Goal: Transaction & Acquisition: Purchase product/service

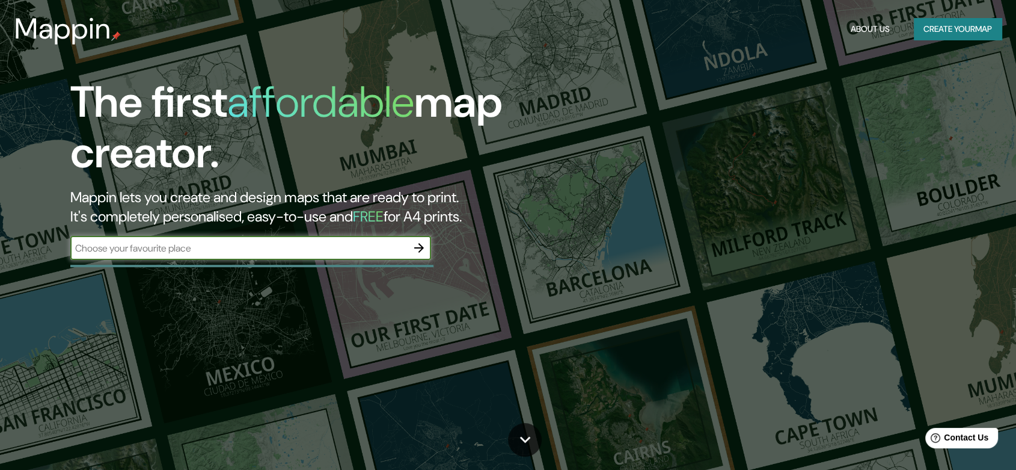
click at [192, 250] on input "text" at bounding box center [238, 248] width 337 height 14
click at [390, 245] on input "text" at bounding box center [238, 248] width 337 height 14
type input "[GEOGRAPHIC_DATA]"
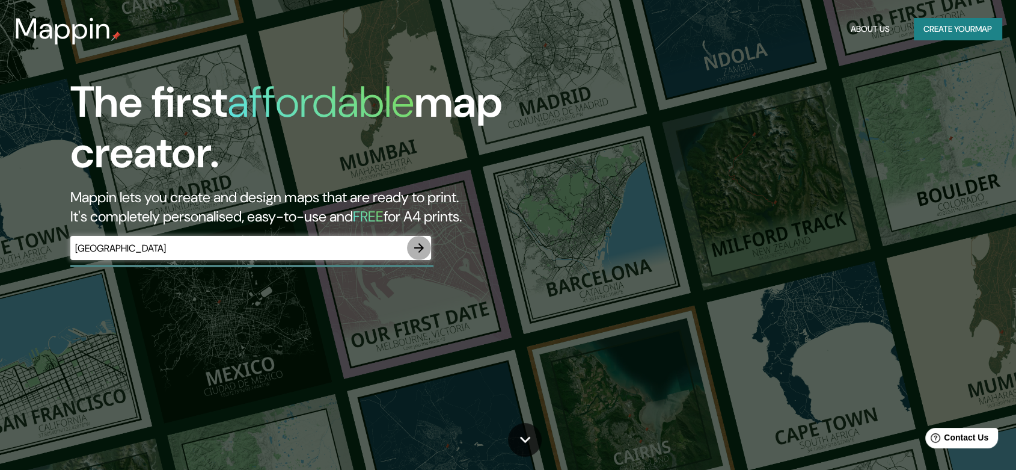
click at [420, 251] on icon "button" at bounding box center [419, 248] width 14 height 14
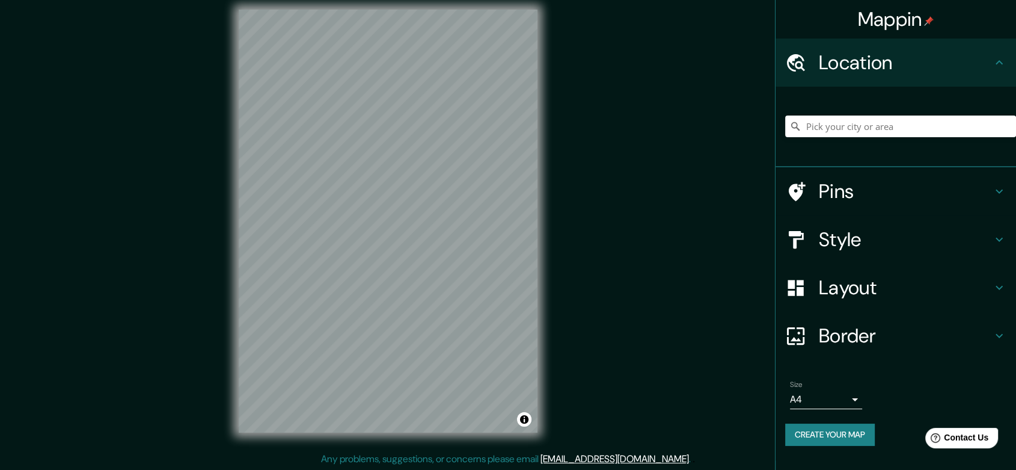
scroll to position [10, 0]
click at [1000, 245] on icon at bounding box center [999, 239] width 14 height 14
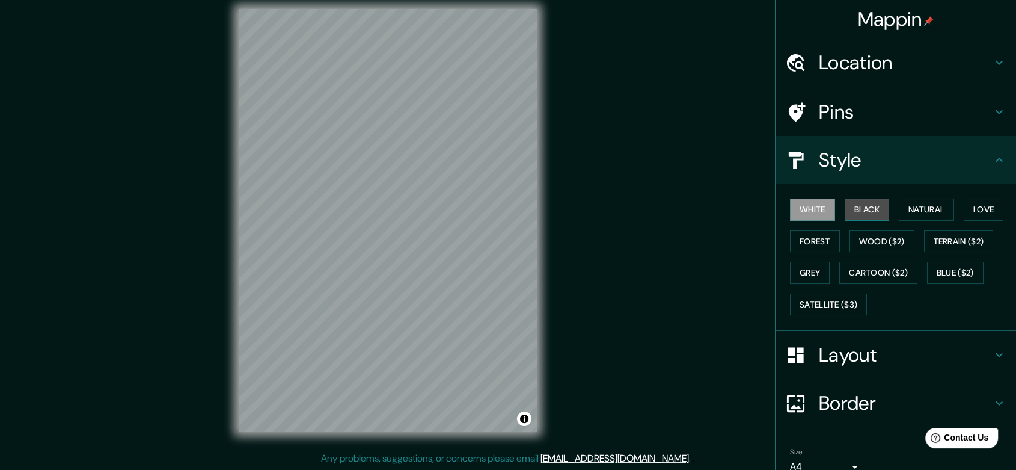
click at [860, 210] on button "Black" at bounding box center [867, 209] width 45 height 22
click at [927, 206] on button "Natural" at bounding box center [926, 209] width 55 height 22
click at [800, 204] on button "White" at bounding box center [812, 209] width 45 height 22
click at [876, 213] on button "Black" at bounding box center [867, 209] width 45 height 22
click at [995, 212] on button "Love" at bounding box center [984, 209] width 40 height 22
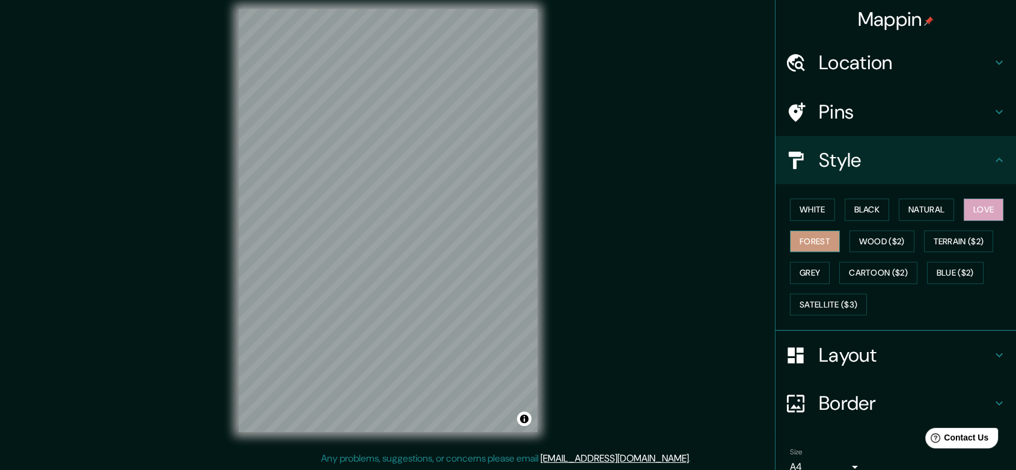
click at [797, 245] on button "Forest" at bounding box center [815, 241] width 50 height 22
click at [870, 242] on button "Wood ($2)" at bounding box center [882, 241] width 65 height 22
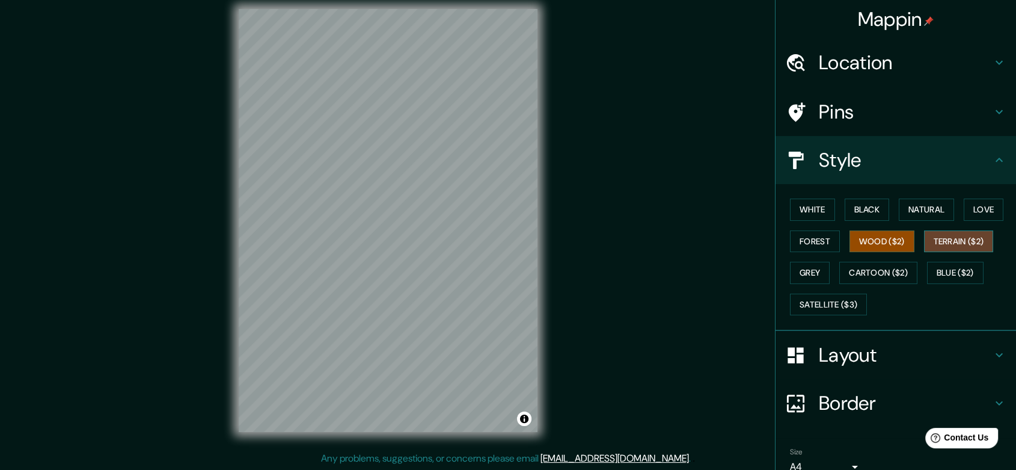
click at [955, 239] on button "Terrain ($2)" at bounding box center [959, 241] width 70 height 22
click at [812, 267] on button "Grey" at bounding box center [810, 273] width 40 height 22
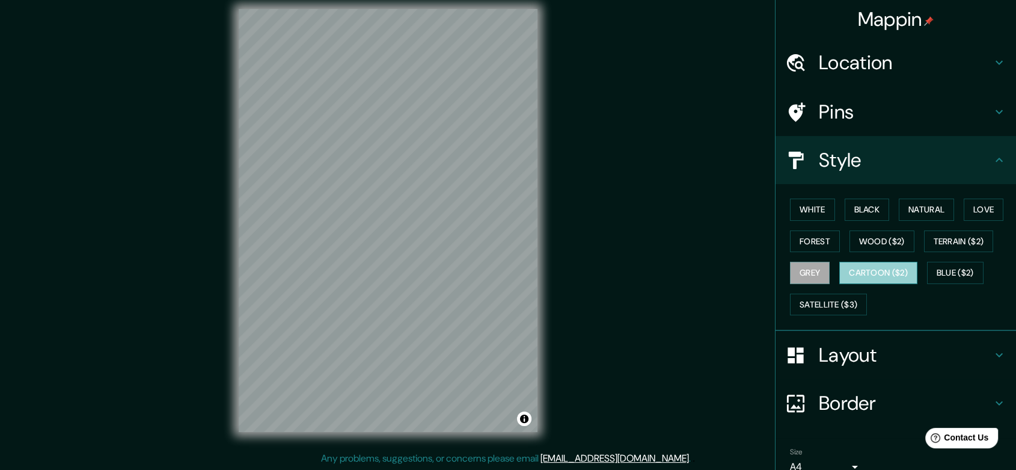
click at [872, 268] on button "Cartoon ($2)" at bounding box center [879, 273] width 78 height 22
click at [943, 275] on button "Blue ($2)" at bounding box center [955, 273] width 57 height 22
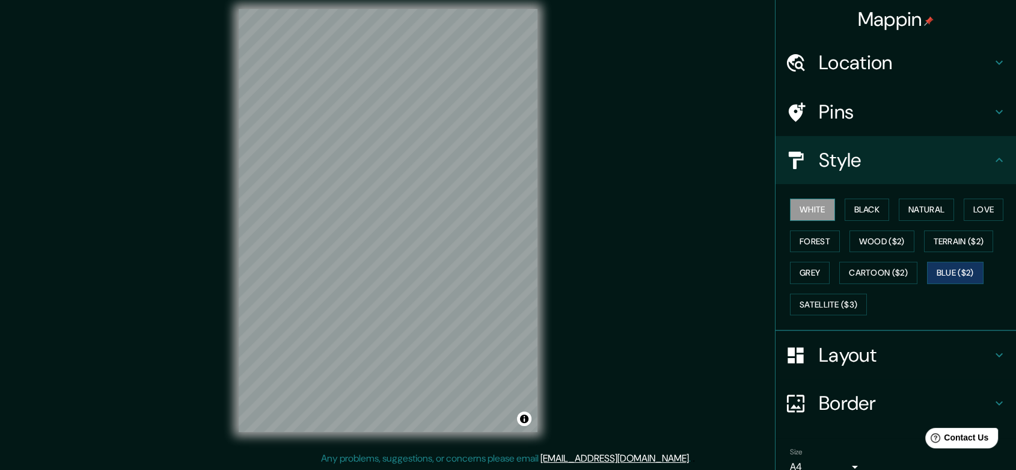
click at [804, 215] on button "White" at bounding box center [812, 209] width 45 height 22
click at [871, 210] on button "Black" at bounding box center [867, 209] width 45 height 22
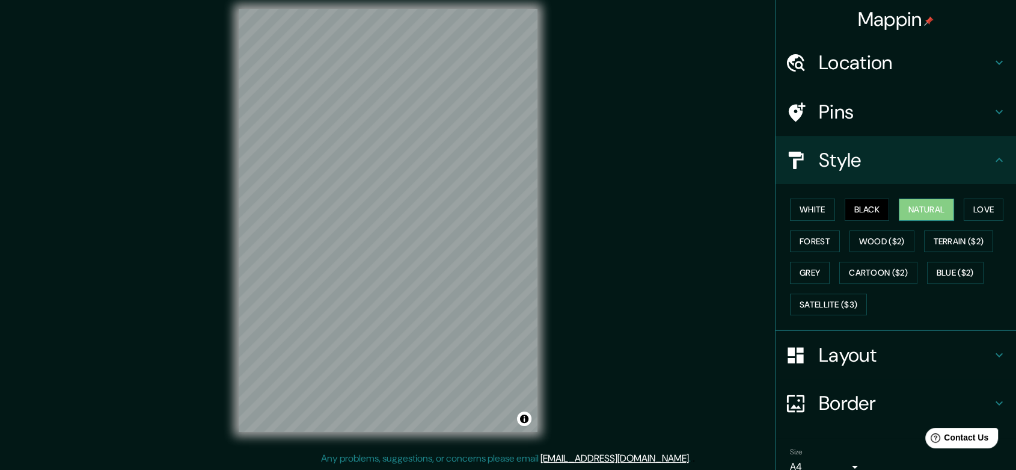
click at [925, 206] on button "Natural" at bounding box center [926, 209] width 55 height 22
click at [807, 241] on button "Forest" at bounding box center [815, 241] width 50 height 22
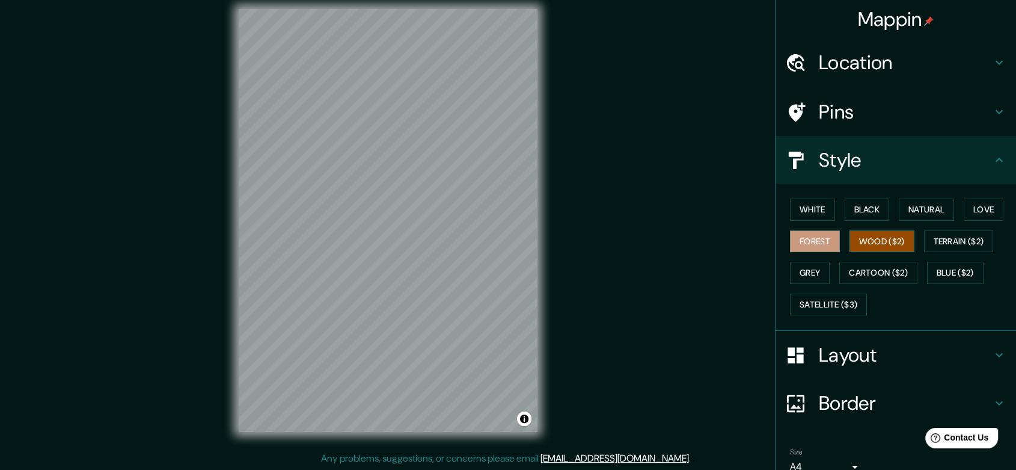
click at [890, 242] on button "Wood ($2)" at bounding box center [882, 241] width 65 height 22
click at [968, 237] on button "Terrain ($2)" at bounding box center [959, 241] width 70 height 22
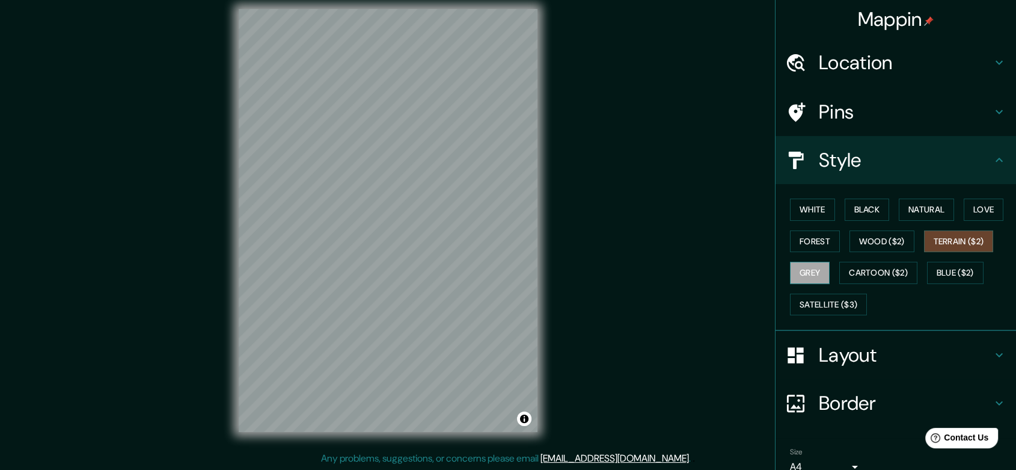
click at [805, 275] on button "Grey" at bounding box center [810, 273] width 40 height 22
click at [877, 278] on button "Cartoon ($2)" at bounding box center [879, 273] width 78 height 22
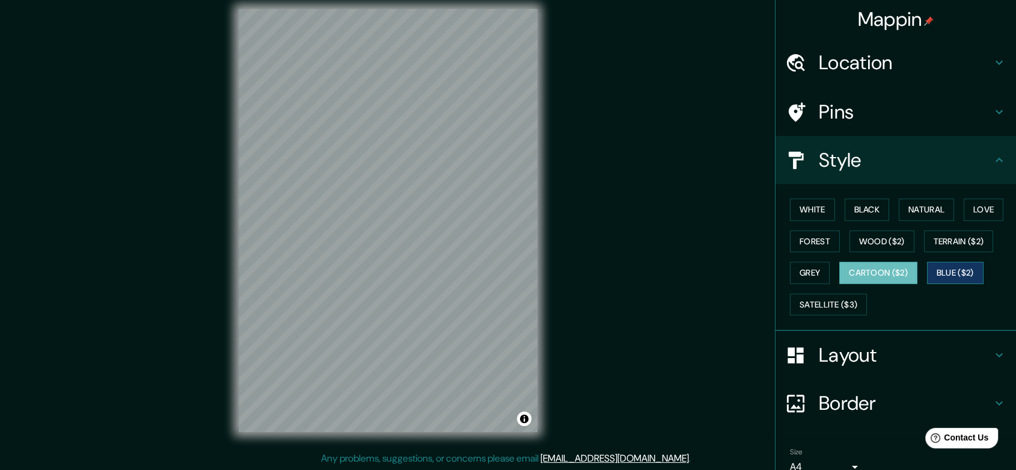
click at [944, 274] on button "Blue ($2)" at bounding box center [955, 273] width 57 height 22
click at [823, 307] on button "Satellite ($3)" at bounding box center [828, 305] width 77 height 22
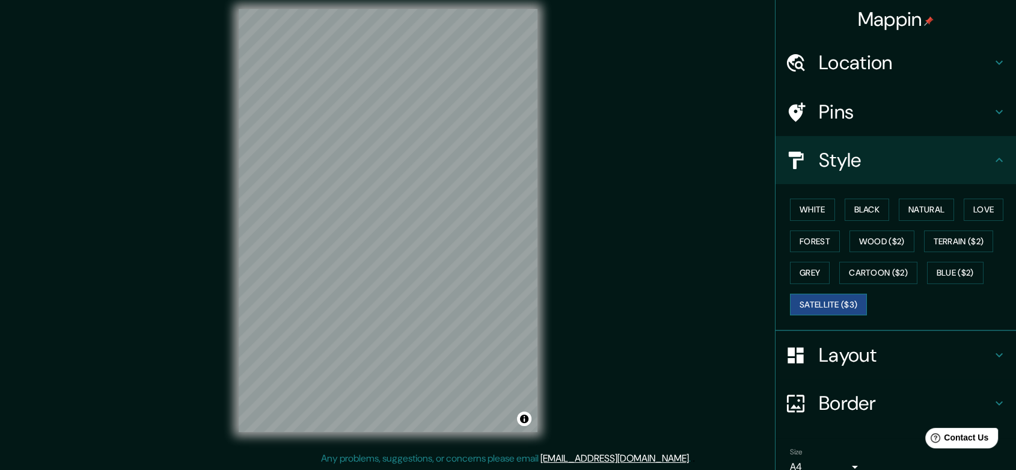
click at [823, 307] on button "Satellite ($3)" at bounding box center [828, 305] width 77 height 22
click at [906, 17] on h4 "Mappin" at bounding box center [896, 19] width 76 height 24
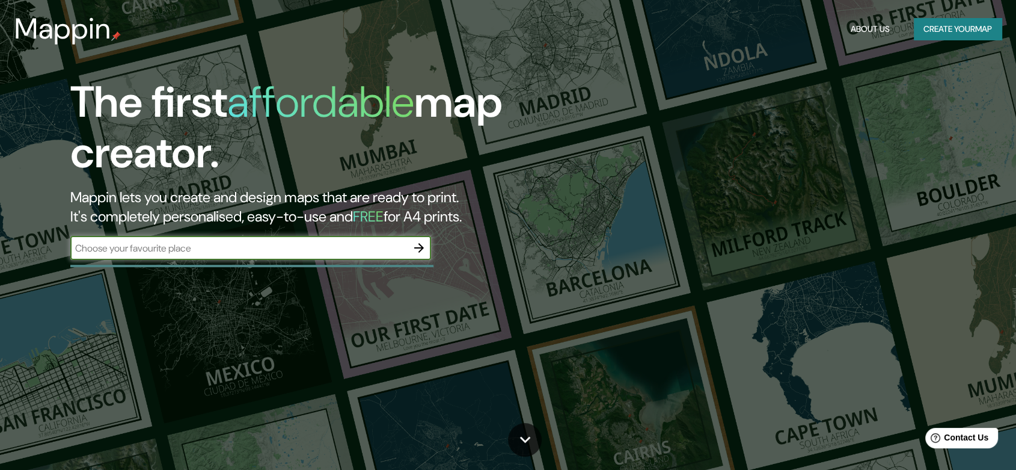
click at [951, 22] on button "Create your map" at bounding box center [958, 29] width 88 height 22
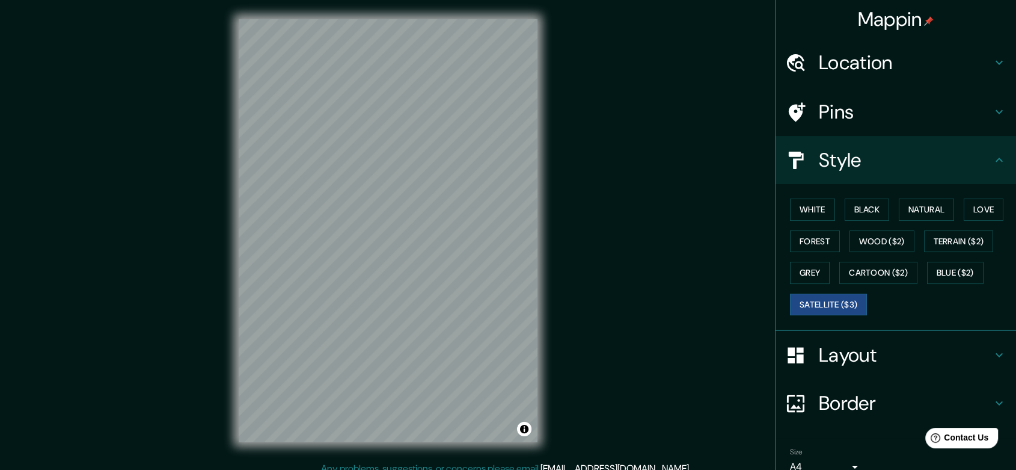
click at [945, 72] on h4 "Location" at bounding box center [905, 63] width 173 height 24
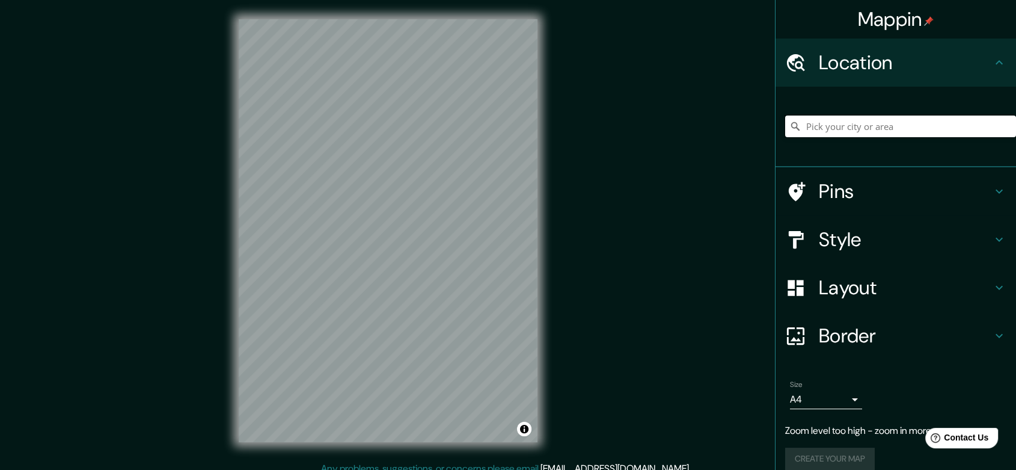
click at [888, 125] on input "Pick your city or area" at bounding box center [901, 126] width 231 height 22
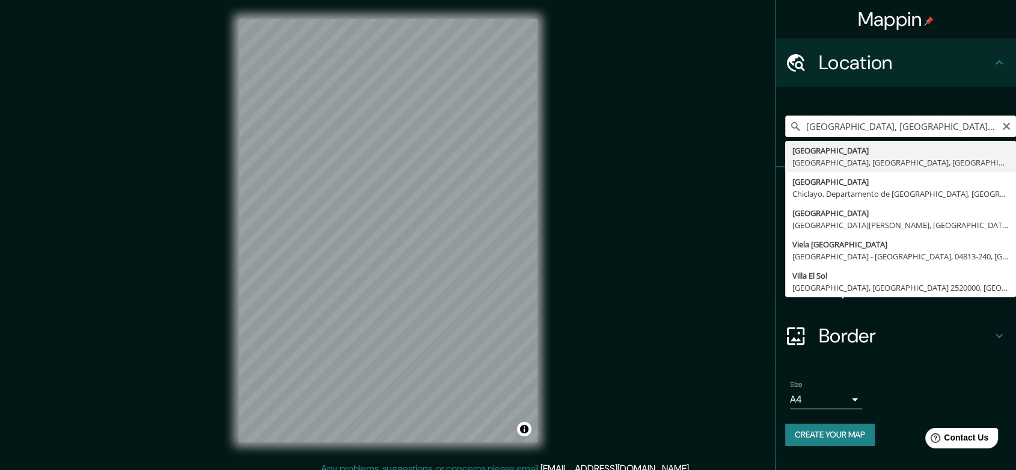
type input "[GEOGRAPHIC_DATA], [GEOGRAPHIC_DATA], [GEOGRAPHIC_DATA], [GEOGRAPHIC_DATA]"
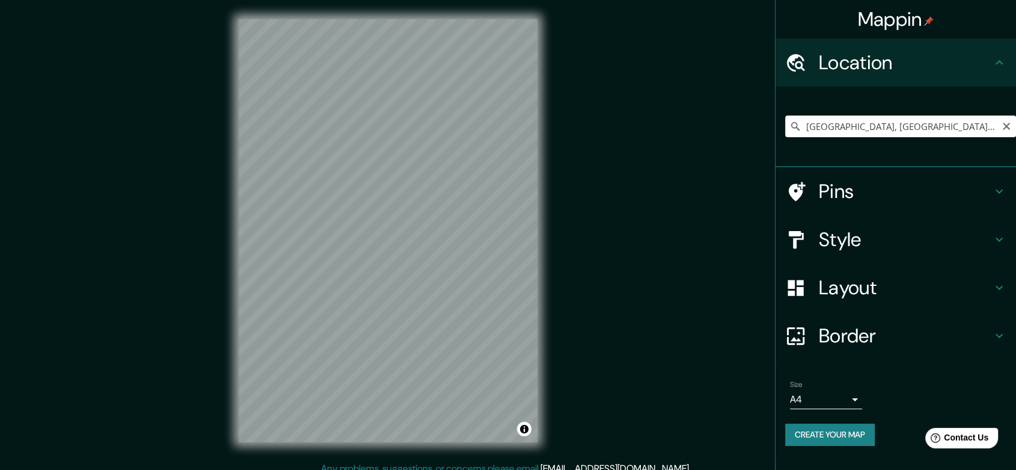
click at [820, 236] on h4 "Style" at bounding box center [905, 239] width 173 height 24
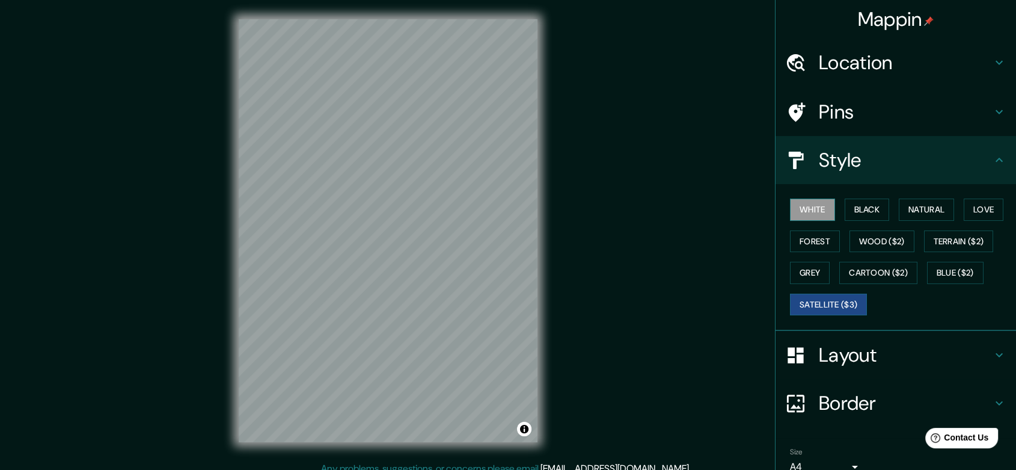
click at [814, 212] on button "White" at bounding box center [812, 209] width 45 height 22
click at [852, 212] on button "Black" at bounding box center [867, 209] width 45 height 22
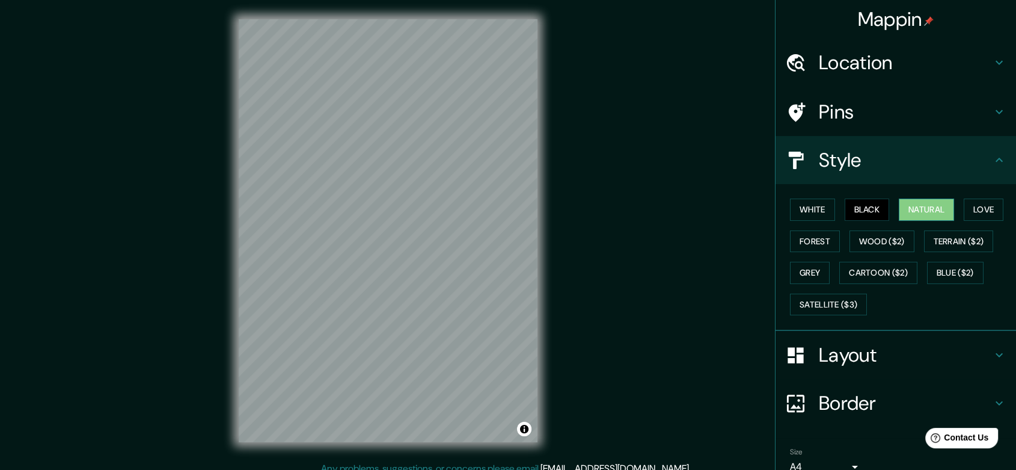
click at [941, 214] on button "Natural" at bounding box center [926, 209] width 55 height 22
click at [798, 244] on button "Forest" at bounding box center [815, 241] width 50 height 22
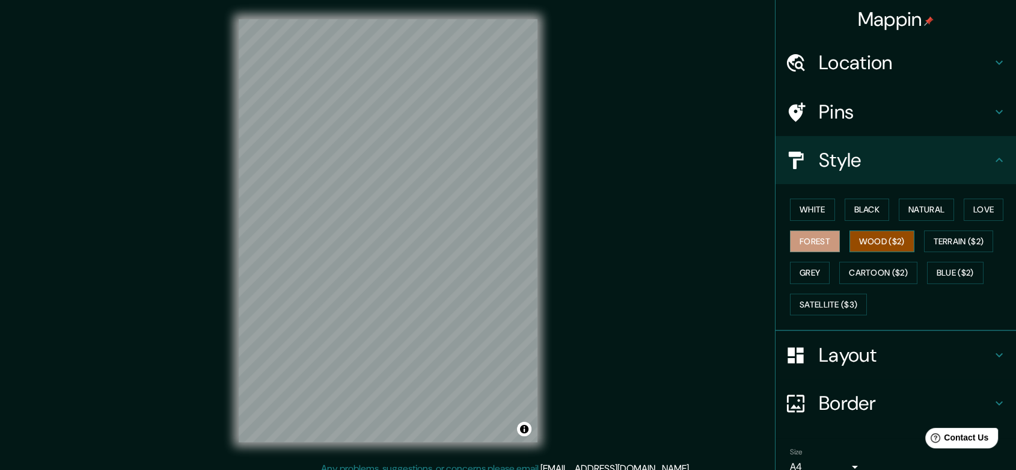
click at [855, 239] on button "Wood ($2)" at bounding box center [882, 241] width 65 height 22
click at [946, 236] on button "Terrain ($2)" at bounding box center [959, 241] width 70 height 22
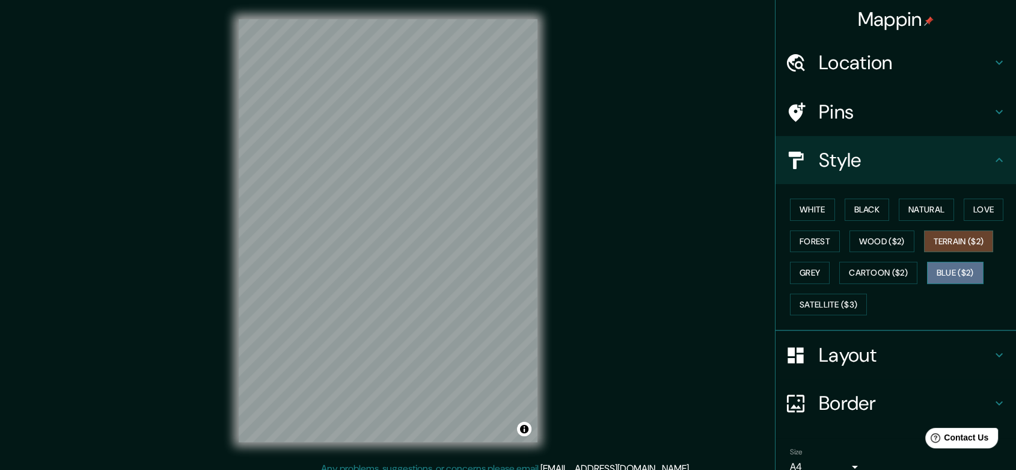
click at [943, 271] on button "Blue ($2)" at bounding box center [955, 273] width 57 height 22
click at [888, 275] on button "Cartoon ($2)" at bounding box center [879, 273] width 78 height 22
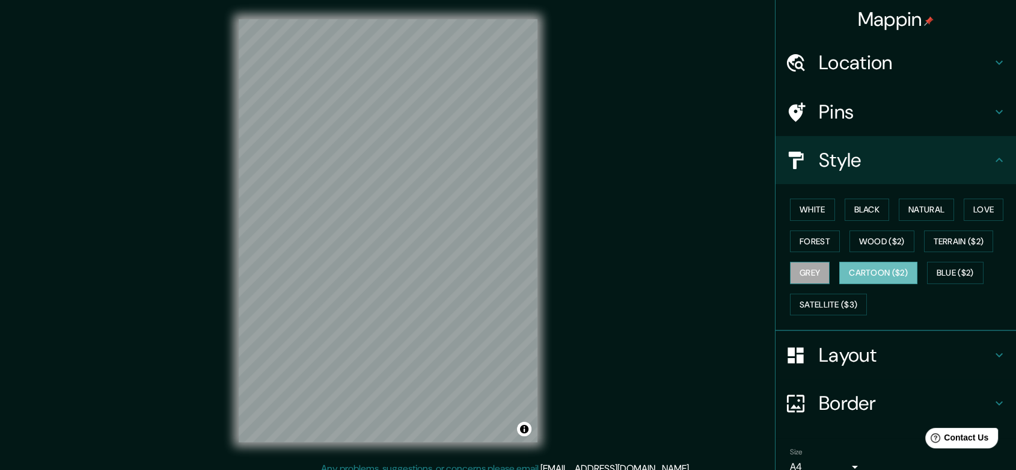
click at [791, 275] on button "Grey" at bounding box center [810, 273] width 40 height 22
click at [804, 308] on button "Satellite ($3)" at bounding box center [828, 305] width 77 height 22
click at [808, 283] on button "Grey" at bounding box center [810, 273] width 40 height 22
click at [971, 210] on button "Love" at bounding box center [984, 209] width 40 height 22
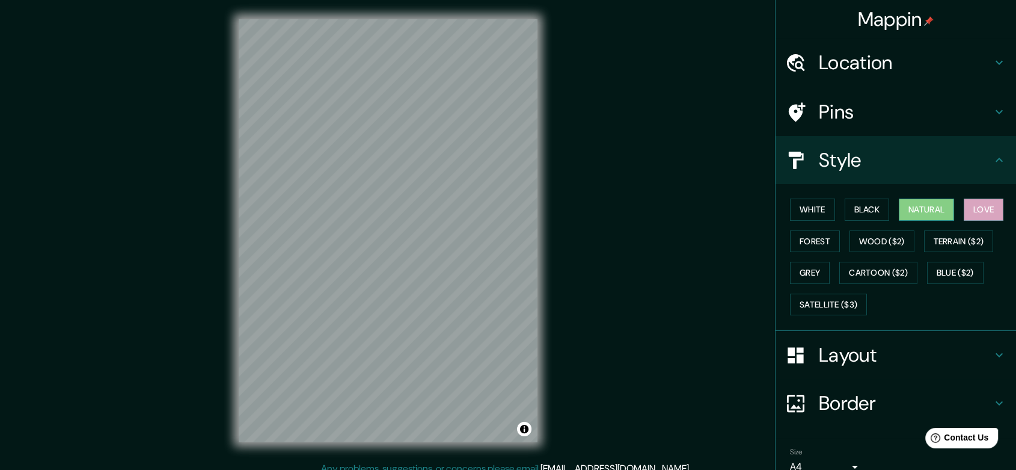
click at [915, 211] on button "Natural" at bounding box center [926, 209] width 55 height 22
click at [863, 215] on button "Black" at bounding box center [867, 209] width 45 height 22
click at [805, 215] on button "White" at bounding box center [812, 209] width 45 height 22
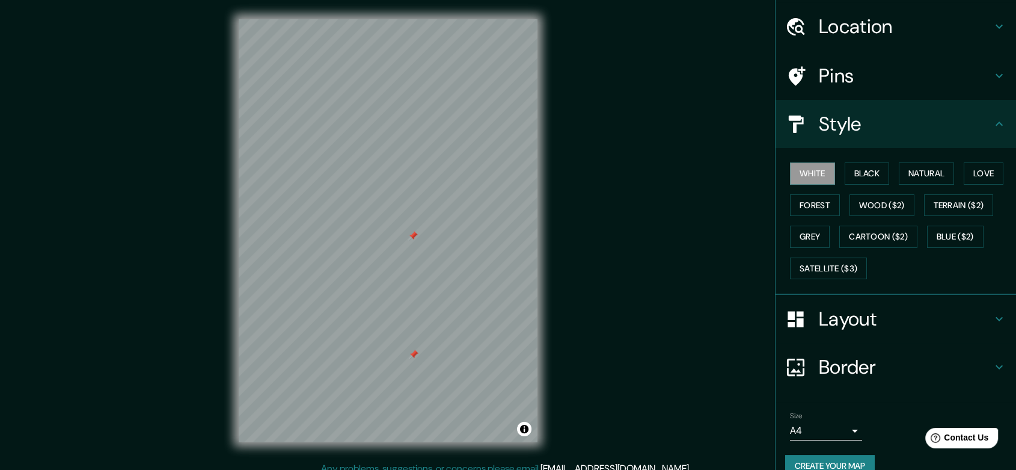
scroll to position [56, 0]
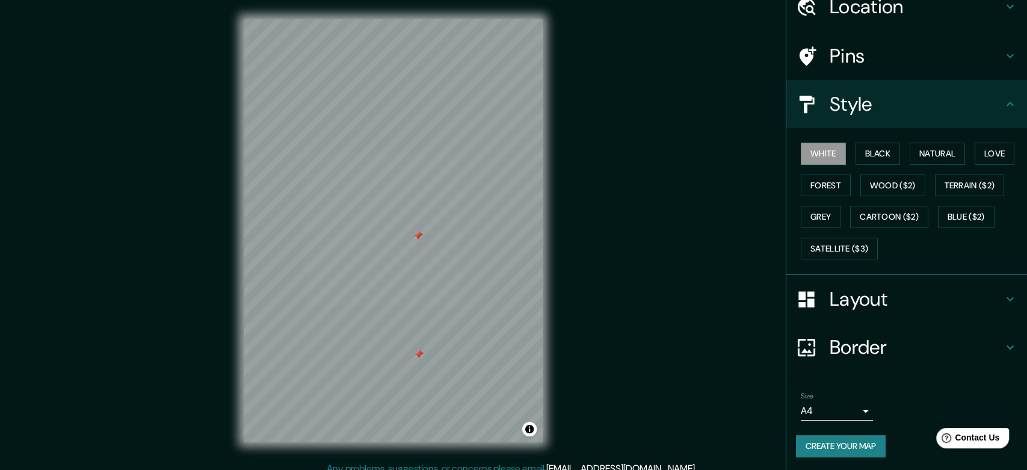
click at [843, 408] on body "Mappin Location [GEOGRAPHIC_DATA], [GEOGRAPHIC_DATA], [GEOGRAPHIC_DATA], [GEOGR…" at bounding box center [513, 235] width 1027 height 470
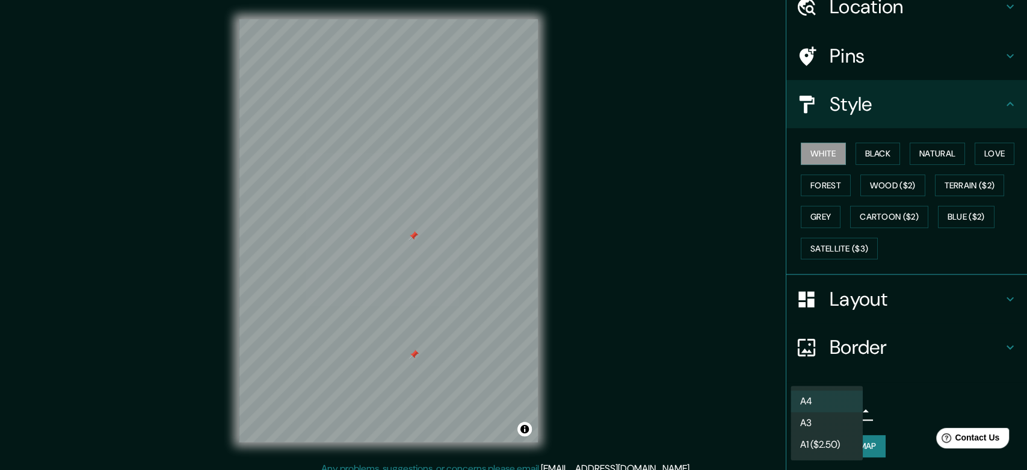
click at [846, 429] on li "A3" at bounding box center [826, 423] width 72 height 22
type input "a4"
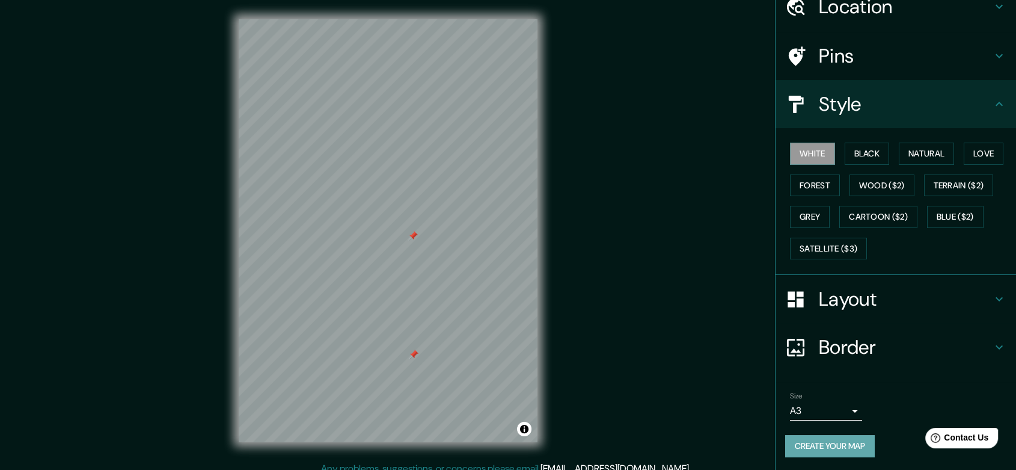
click at [791, 437] on button "Create your map" at bounding box center [831, 446] width 90 height 22
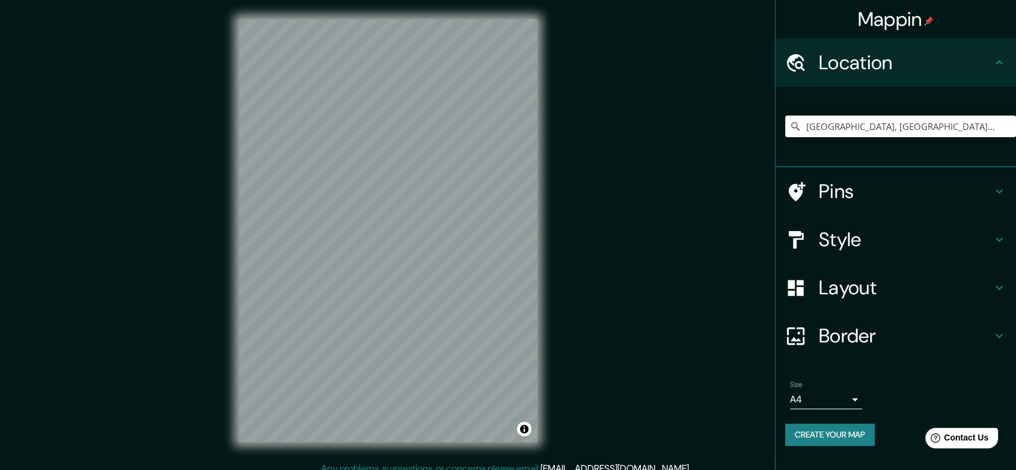
click at [1006, 280] on div "Layout" at bounding box center [896, 287] width 241 height 48
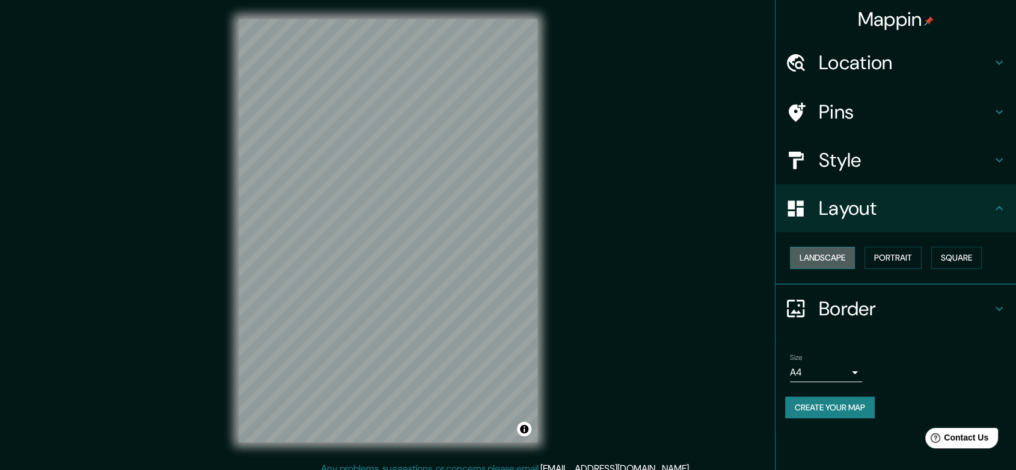
click at [840, 259] on button "Landscape" at bounding box center [822, 258] width 65 height 22
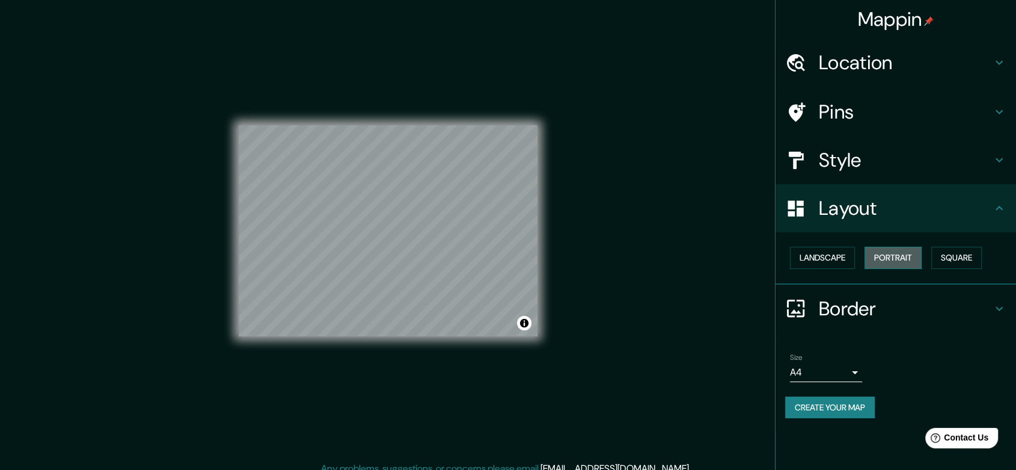
click at [891, 259] on button "Portrait" at bounding box center [893, 258] width 57 height 22
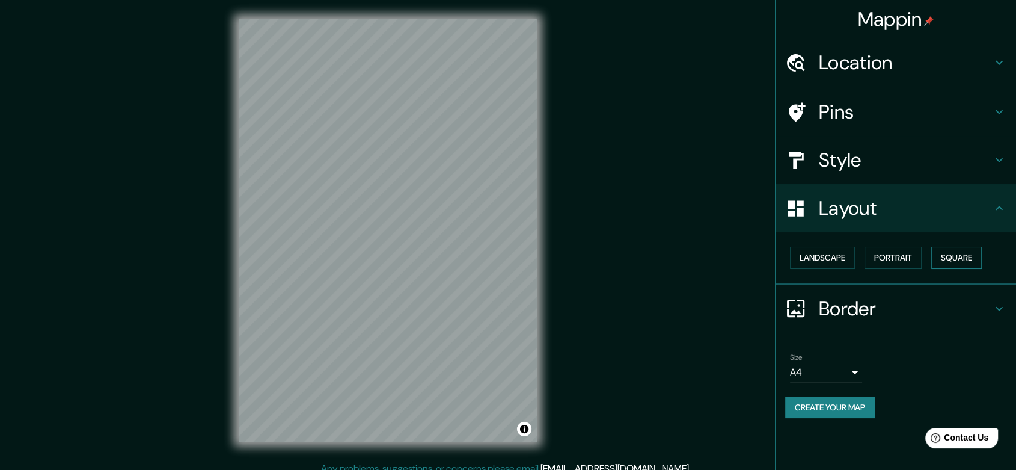
click at [954, 260] on button "Square" at bounding box center [957, 258] width 51 height 22
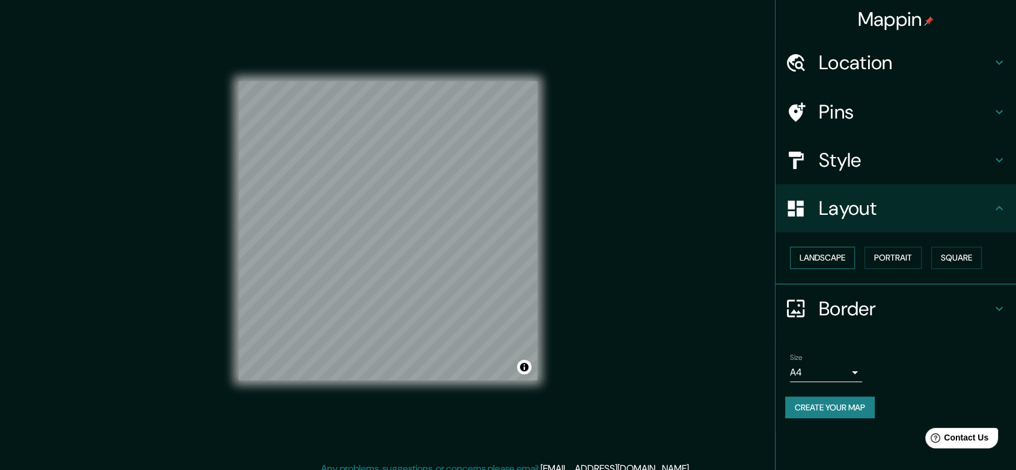
click at [832, 256] on button "Landscape" at bounding box center [822, 258] width 65 height 22
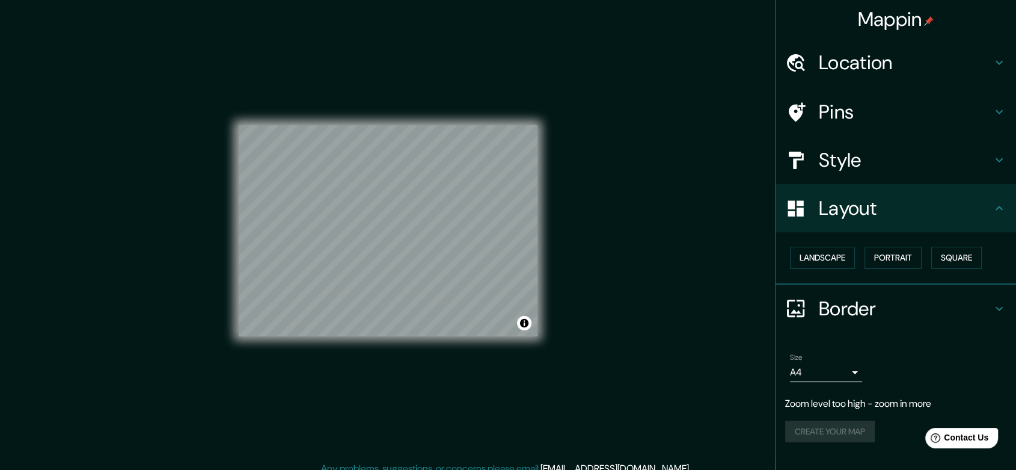
click at [988, 72] on h4 "Location" at bounding box center [905, 63] width 173 height 24
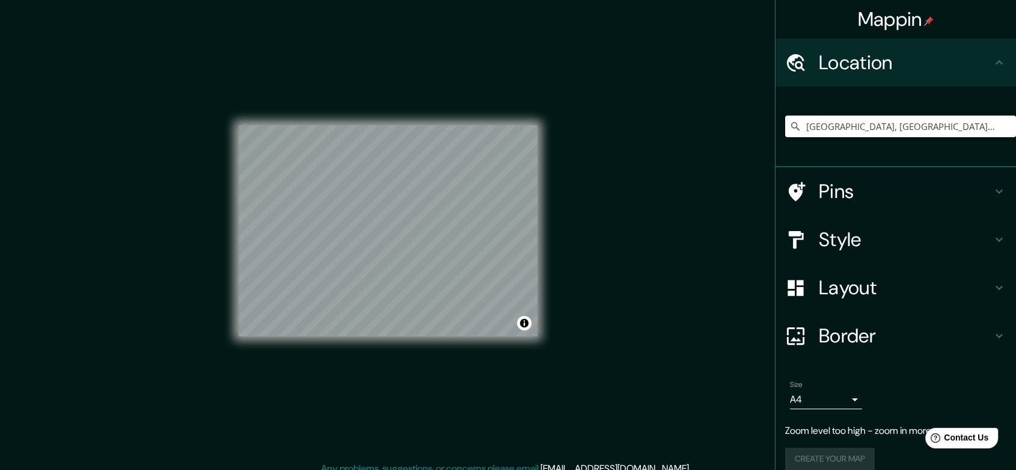
click at [882, 124] on input "[GEOGRAPHIC_DATA], [GEOGRAPHIC_DATA], [GEOGRAPHIC_DATA], [GEOGRAPHIC_DATA]" at bounding box center [901, 126] width 231 height 22
click at [988, 129] on input "[GEOGRAPHIC_DATA], [GEOGRAPHIC_DATA], [GEOGRAPHIC_DATA], [GEOGRAPHIC_DATA]" at bounding box center [901, 126] width 231 height 22
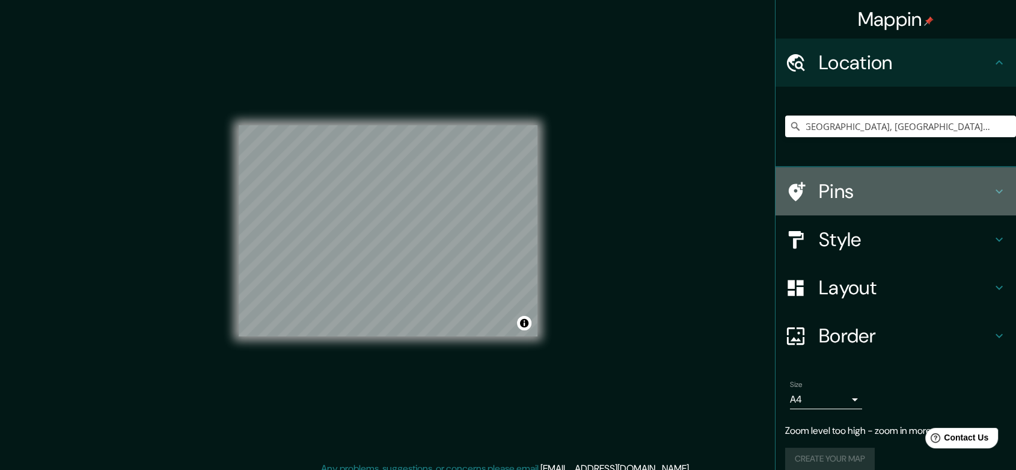
click at [993, 195] on icon at bounding box center [999, 191] width 14 height 14
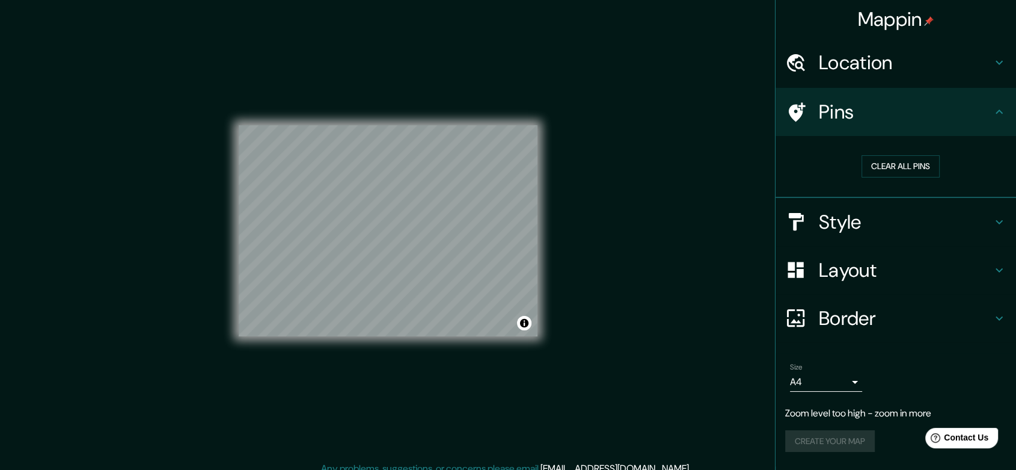
click at [883, 70] on h4 "Location" at bounding box center [905, 63] width 173 height 24
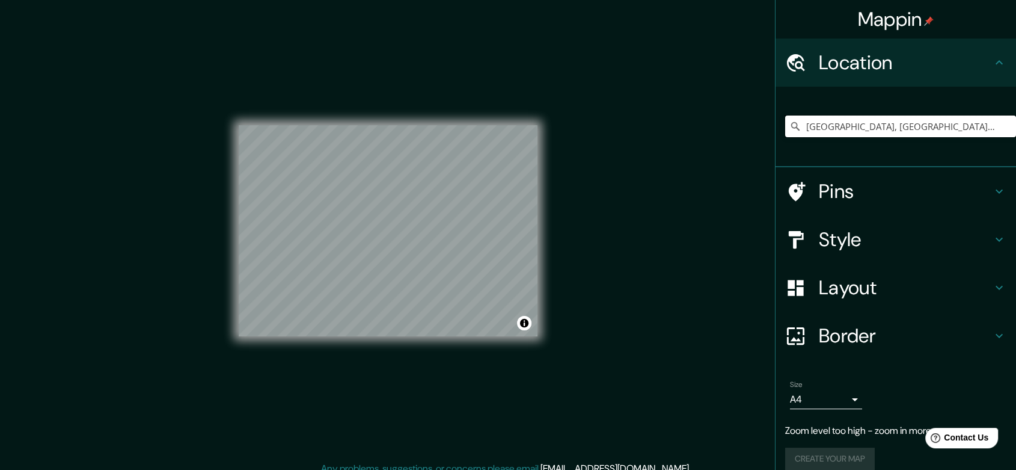
click at [819, 123] on input "[GEOGRAPHIC_DATA], [GEOGRAPHIC_DATA], [GEOGRAPHIC_DATA], [GEOGRAPHIC_DATA]" at bounding box center [901, 126] width 231 height 22
drag, startPoint x: 897, startPoint y: 128, endPoint x: 1025, endPoint y: 124, distance: 128.8
click at [1016, 131] on html "Mappin Location Villa El Salvador, Lima, Provincia de Lima, Perú Pins Style Lay…" at bounding box center [508, 235] width 1016 height 470
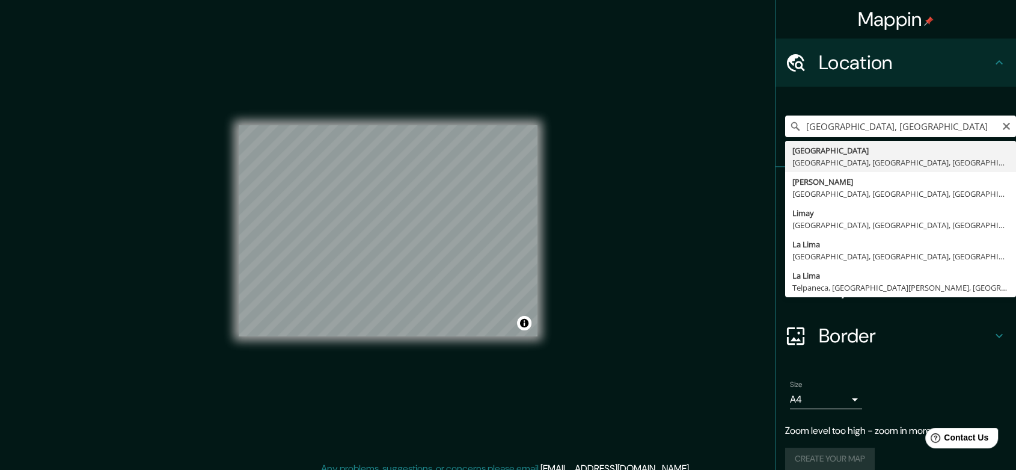
type input "[GEOGRAPHIC_DATA], [GEOGRAPHIC_DATA], [GEOGRAPHIC_DATA], [GEOGRAPHIC_DATA]"
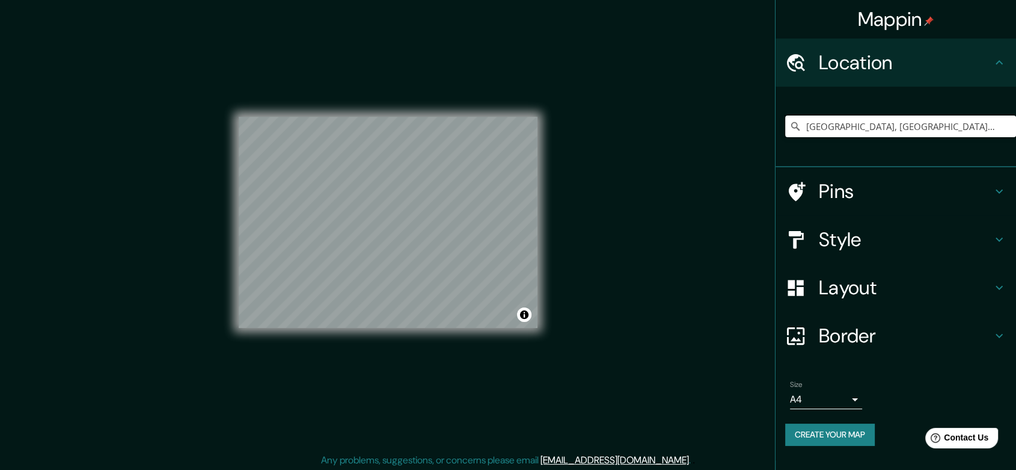
scroll to position [10, 0]
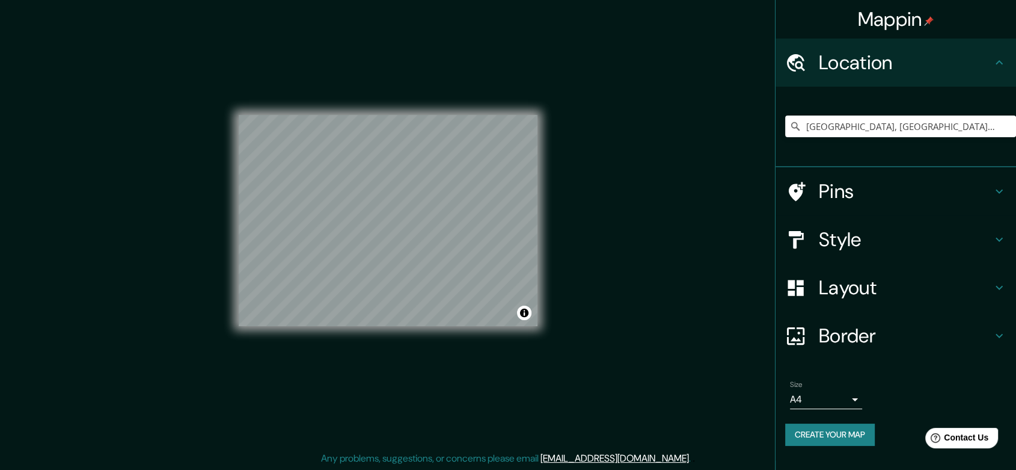
click at [921, 288] on h4 "Layout" at bounding box center [905, 287] width 173 height 24
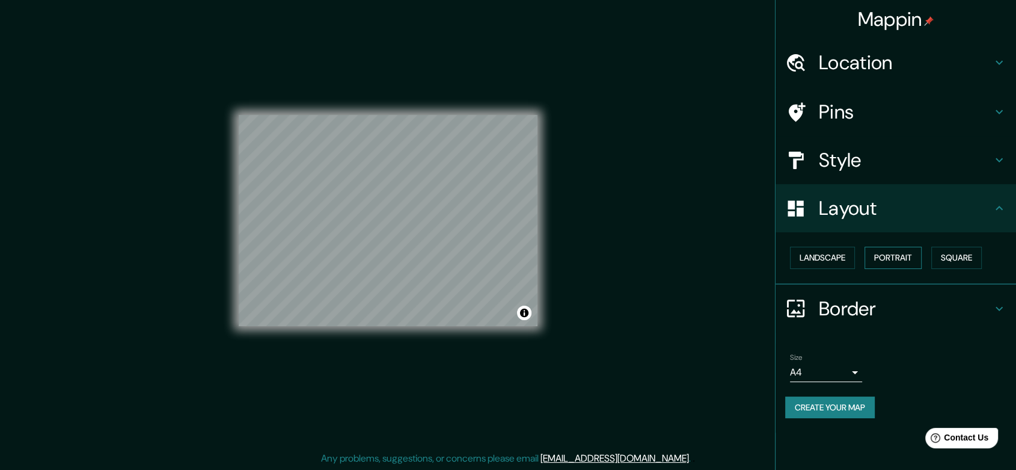
click at [912, 260] on button "Portrait" at bounding box center [893, 258] width 57 height 22
